Goal: Navigation & Orientation: Find specific page/section

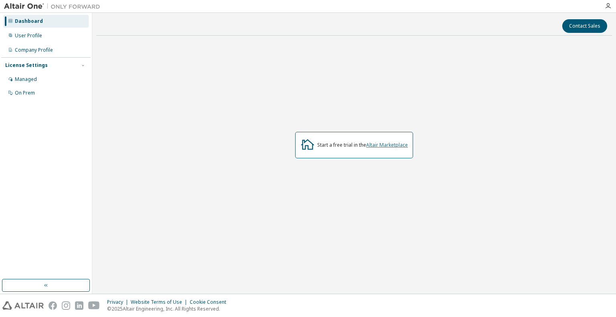
click at [376, 145] on link "Altair Marketplace" at bounding box center [387, 144] width 42 height 7
click at [18, 75] on div "Managed" at bounding box center [45, 79] width 85 height 13
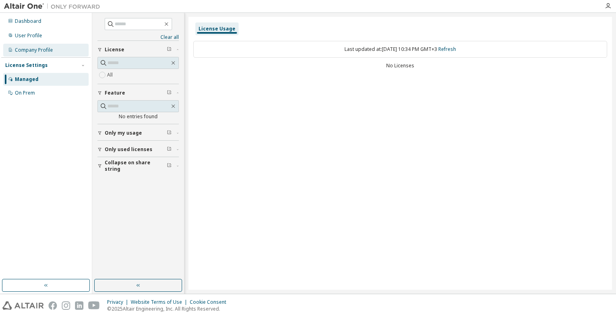
click at [30, 52] on div "Company Profile" at bounding box center [34, 50] width 38 height 6
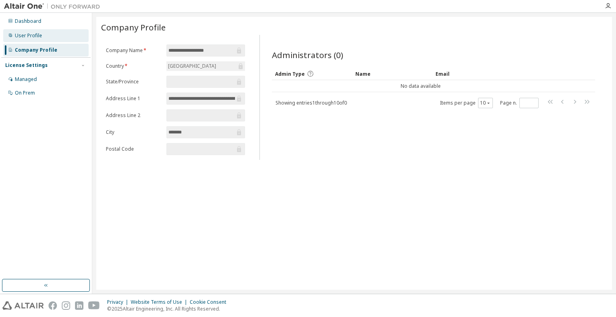
click at [38, 38] on div "User Profile" at bounding box center [28, 35] width 27 height 6
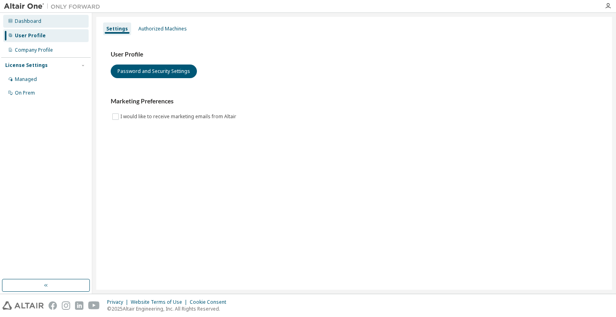
click at [40, 26] on div "Dashboard" at bounding box center [45, 21] width 85 height 13
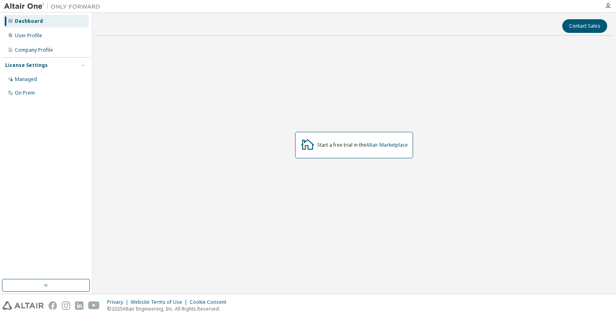
click at [478, 95] on div "Start a free trial in the Altair Marketplace" at bounding box center [353, 145] width 515 height 206
click at [395, 143] on link "Altair Marketplace" at bounding box center [387, 144] width 42 height 7
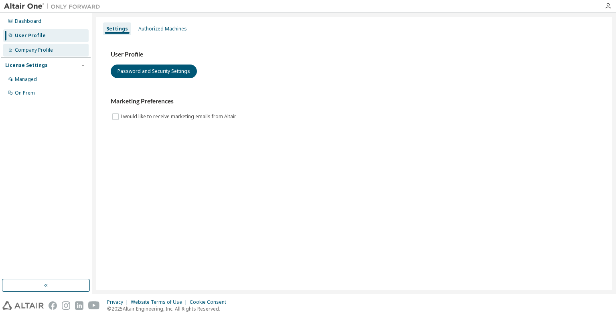
click at [32, 56] on div "Company Profile" at bounding box center [45, 50] width 85 height 13
